Goal: Check status: Check status

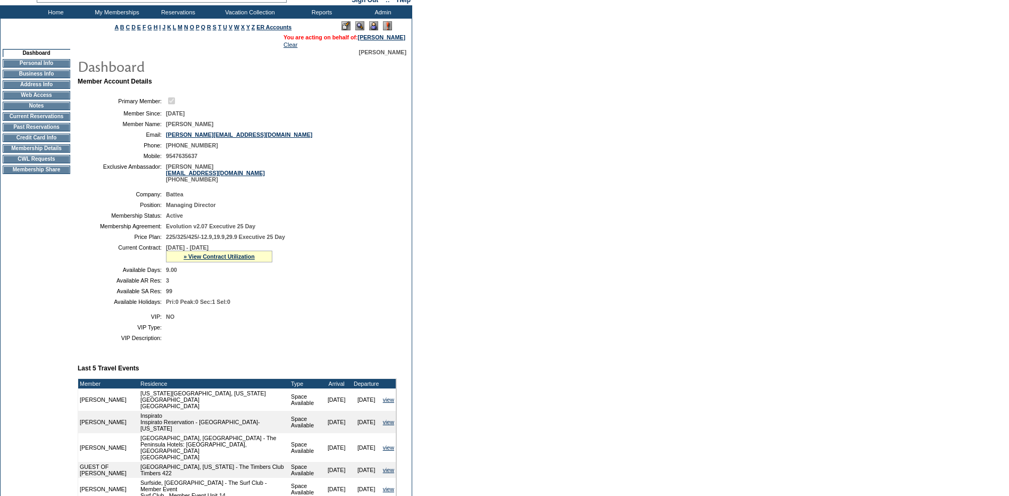
scroll to position [53, 0]
click at [233, 259] on link "» View Contract Utilization" at bounding box center [218, 256] width 71 height 6
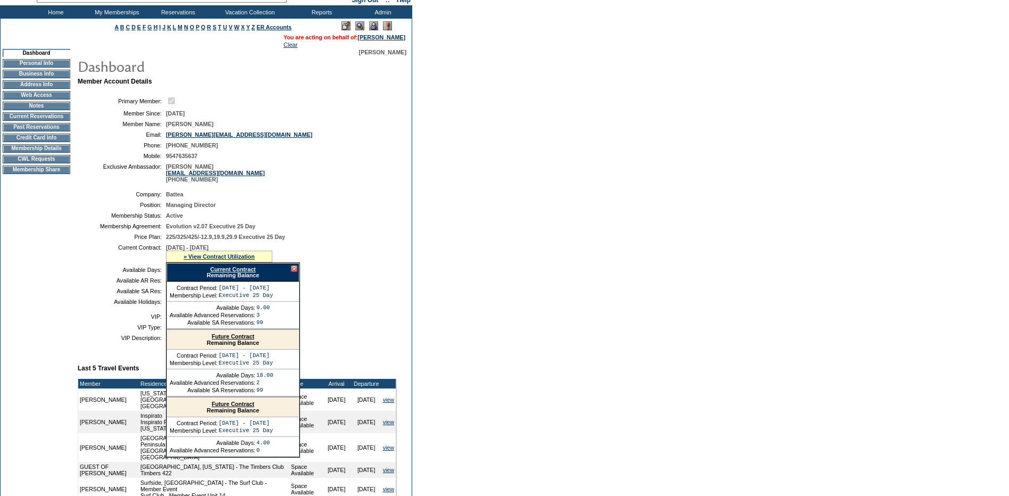
click at [221, 274] on div "Current Contract Remaining Balance" at bounding box center [232, 272] width 133 height 19
click at [221, 281] on div "Current Contract Remaining Balance" at bounding box center [232, 272] width 133 height 19
click at [237, 272] on link "Current Contract" at bounding box center [232, 269] width 45 height 6
click at [296, 272] on div at bounding box center [294, 268] width 6 height 6
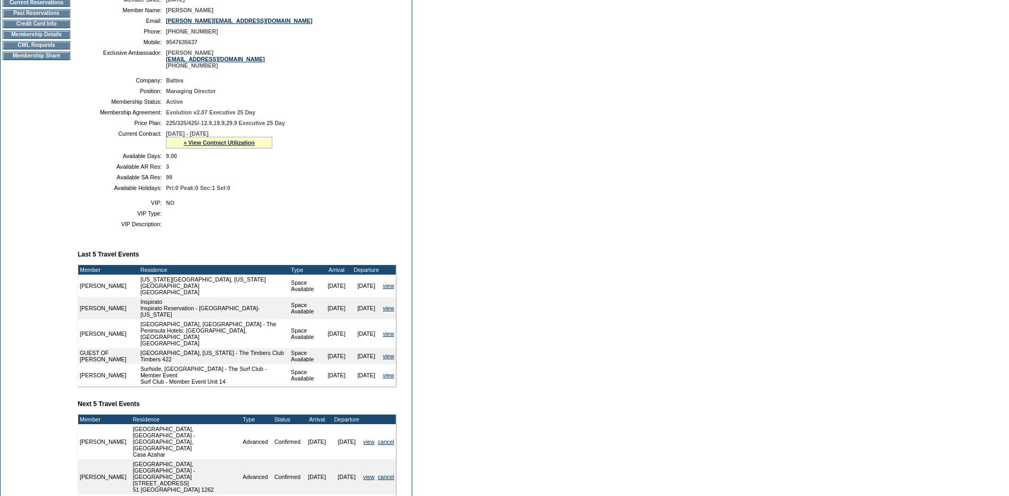
scroll to position [166, 0]
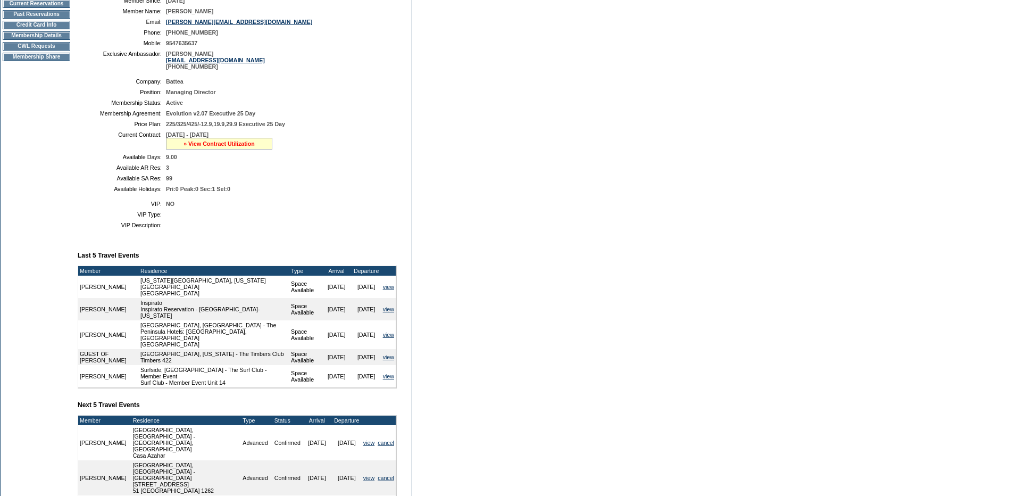
click at [248, 147] on link "» View Contract Utilization" at bounding box center [218, 143] width 71 height 6
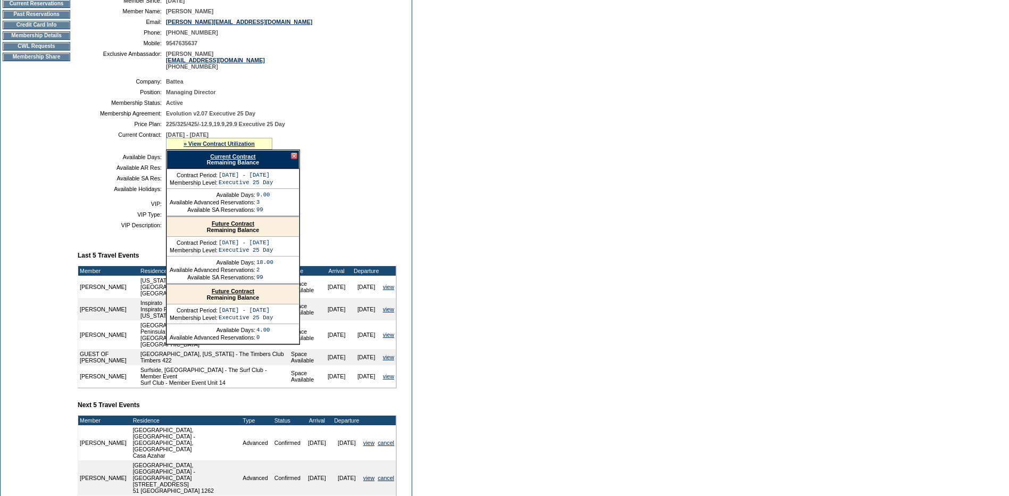
click at [250, 227] on link "Future Contract" at bounding box center [233, 223] width 43 height 6
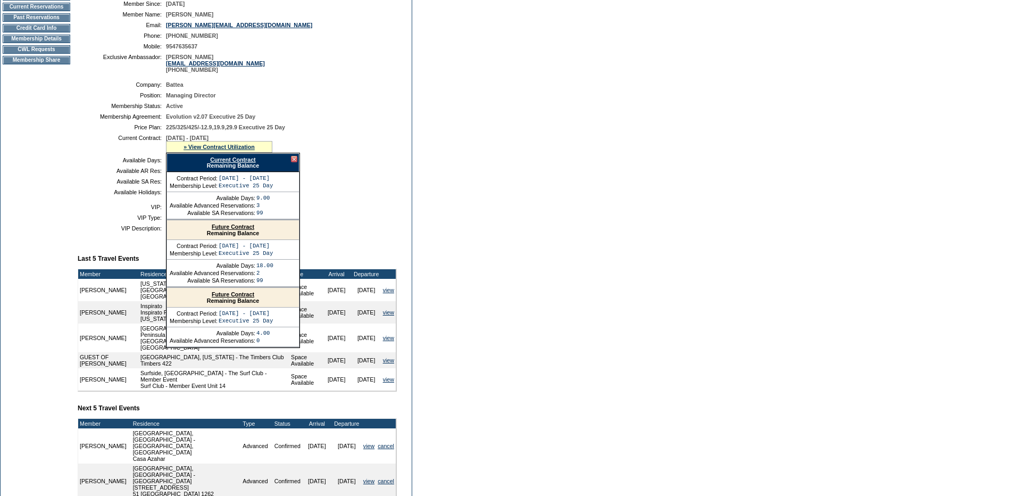
scroll to position [0, 0]
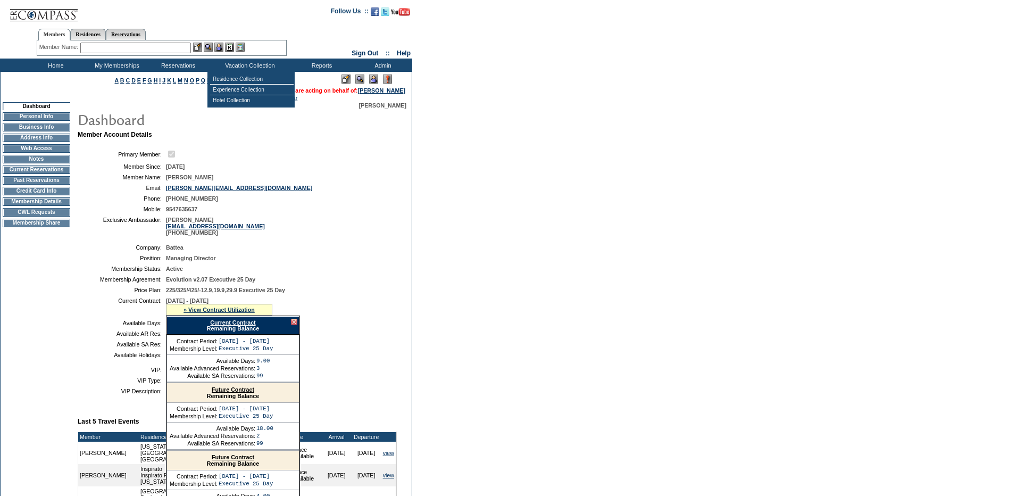
click at [146, 35] on link "Reservations" at bounding box center [126, 34] width 40 height 11
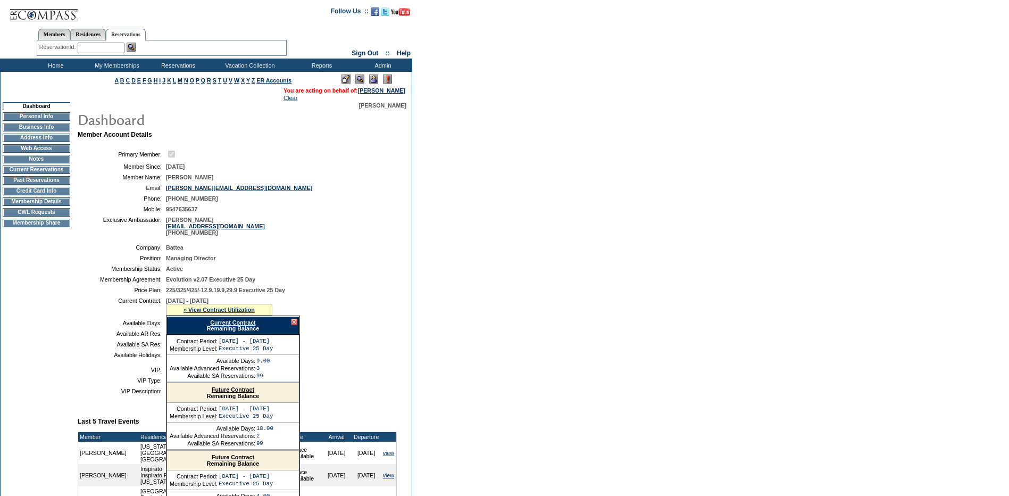
click at [111, 47] on input "text" at bounding box center [101, 48] width 47 height 11
paste input "1722544"
type input "1722544"
click at [136, 46] on img at bounding box center [131, 47] width 9 height 9
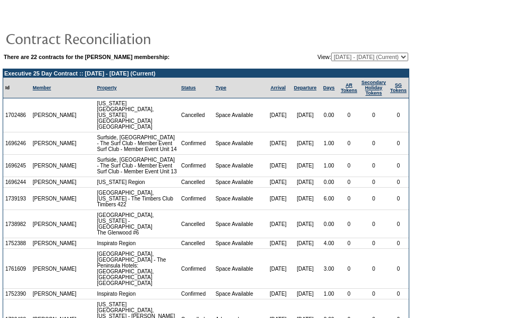
scroll to position [124, 0]
